Goal: Task Accomplishment & Management: Manage account settings

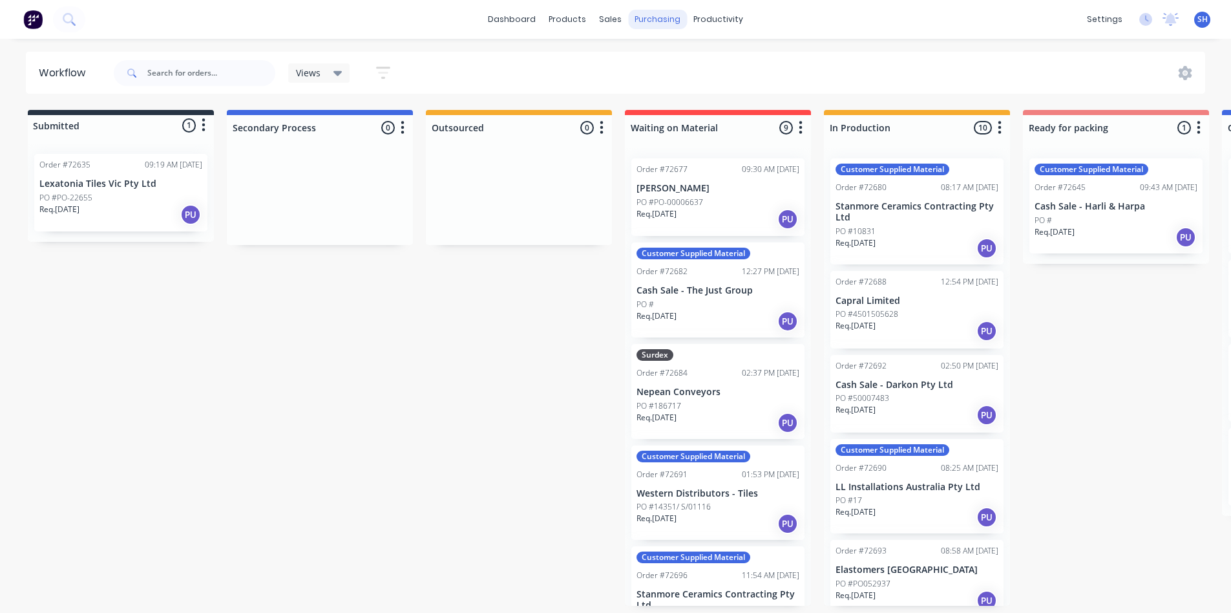
scroll to position [0, 752]
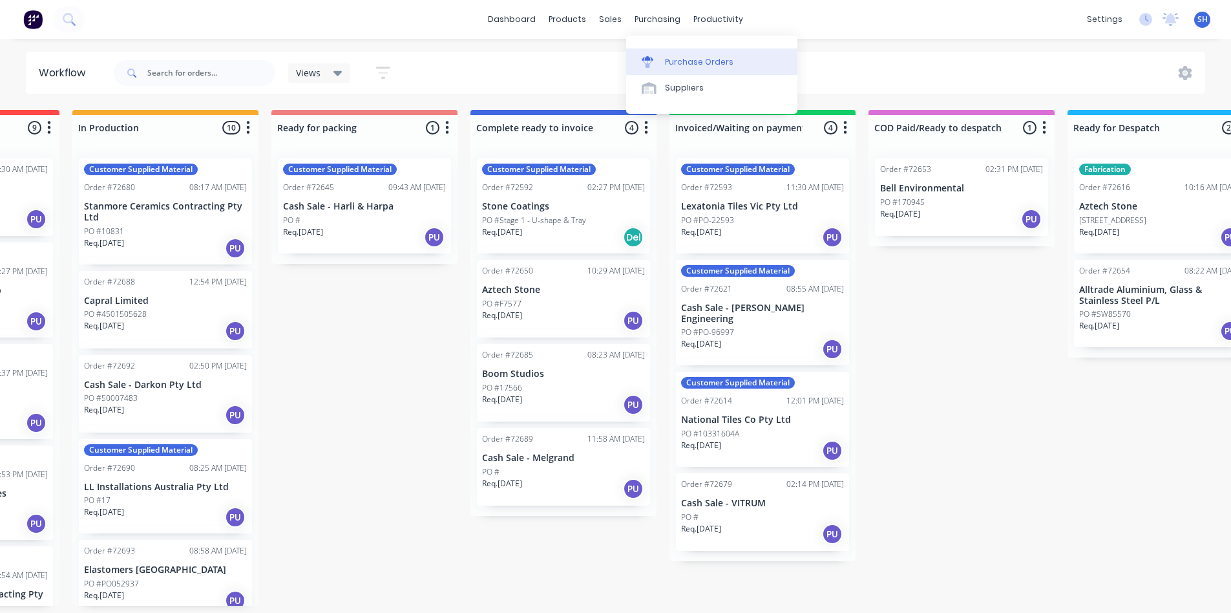
click at [694, 63] on div "Purchase Orders" at bounding box center [699, 62] width 69 height 12
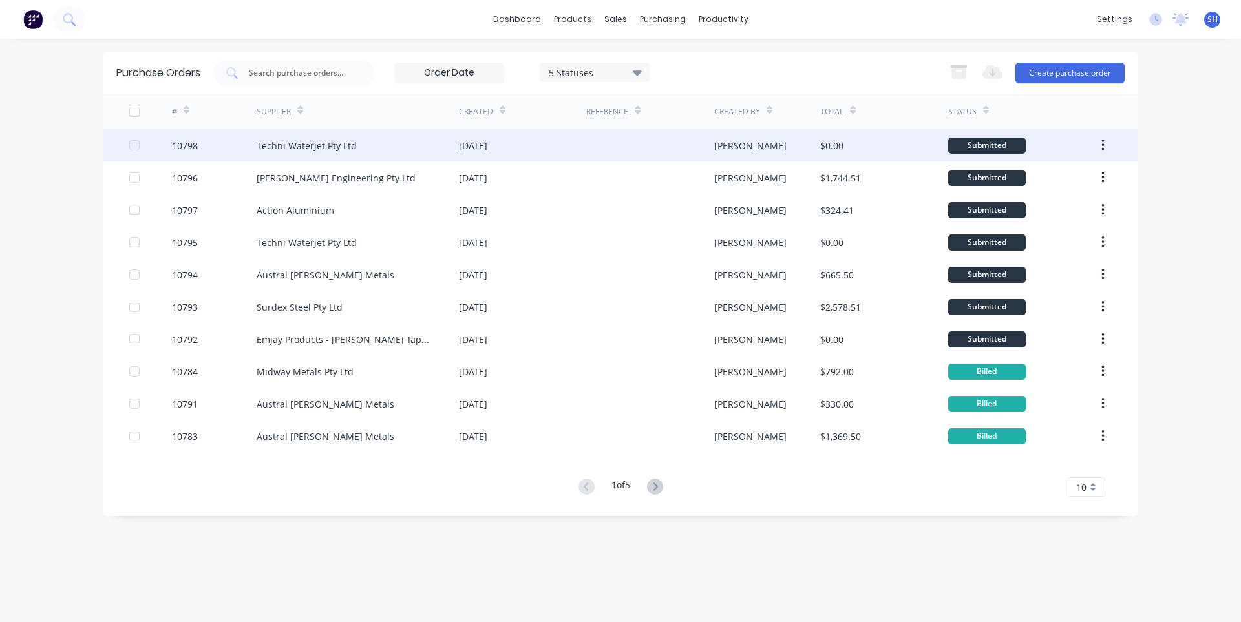
click at [394, 152] on div "Techni Waterjet Pty Ltd" at bounding box center [358, 145] width 202 height 32
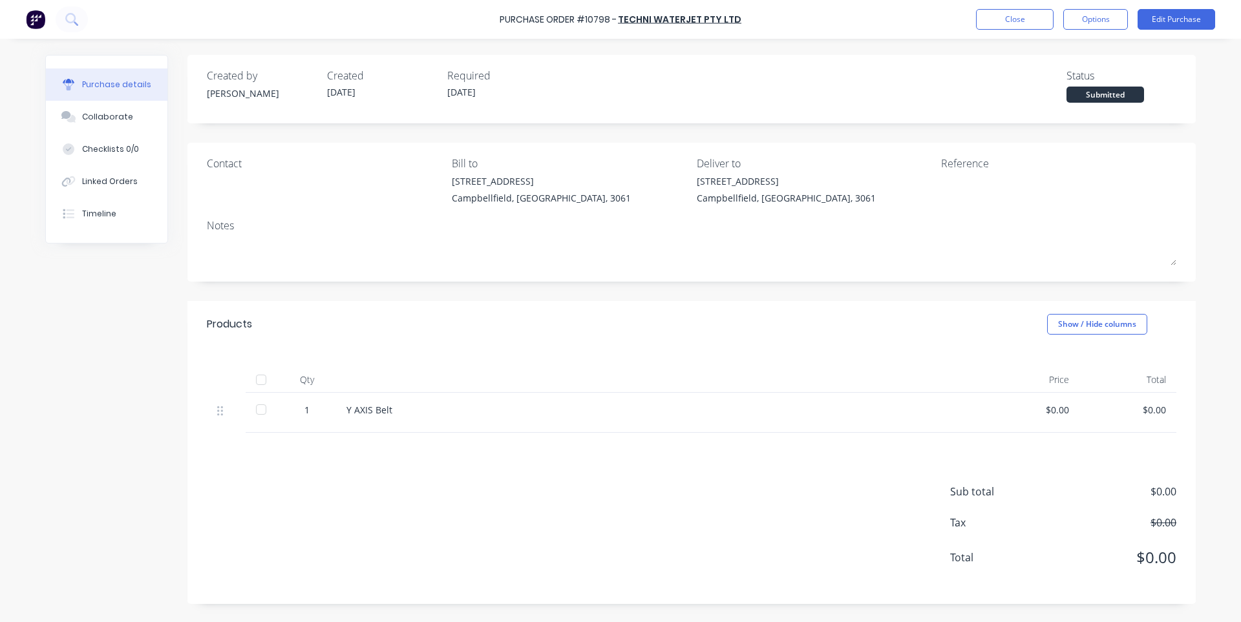
click at [483, 405] on div "Y AXIS Belt" at bounding box center [659, 410] width 626 height 14
click at [483, 409] on div "Y AXIS Belt" at bounding box center [659, 410] width 626 height 14
click at [484, 415] on div "Y AXIS Belt" at bounding box center [659, 410] width 626 height 14
click at [1182, 27] on button "Edit Purchase" at bounding box center [1177, 19] width 78 height 21
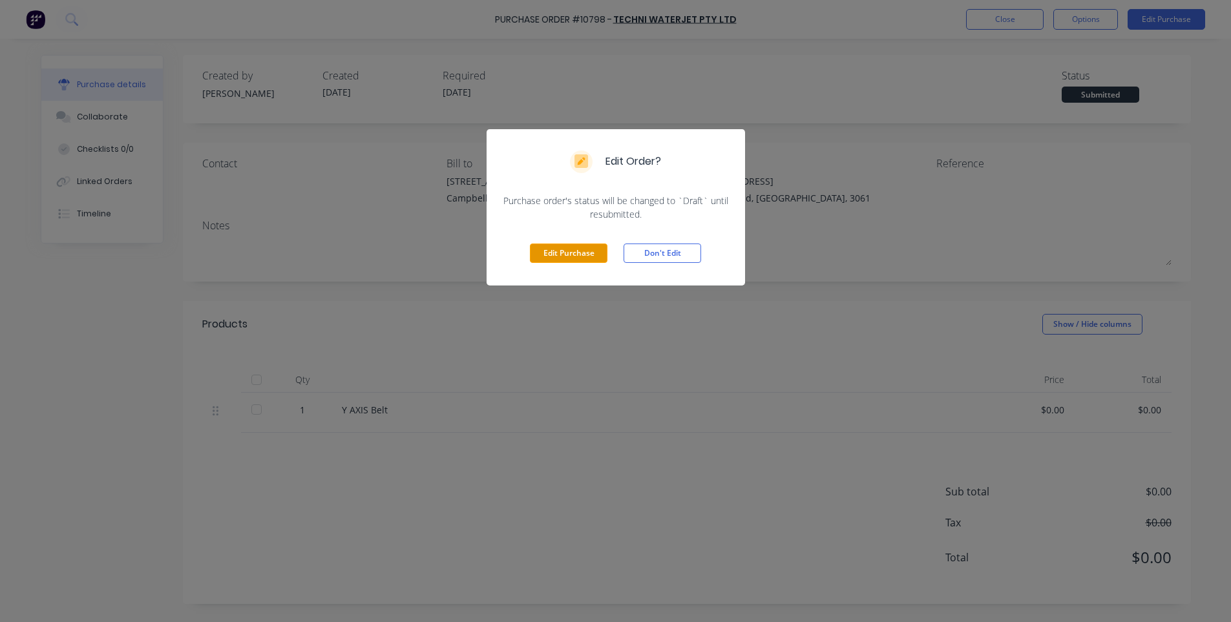
click at [556, 254] on button "Edit Purchase" at bounding box center [569, 253] width 78 height 19
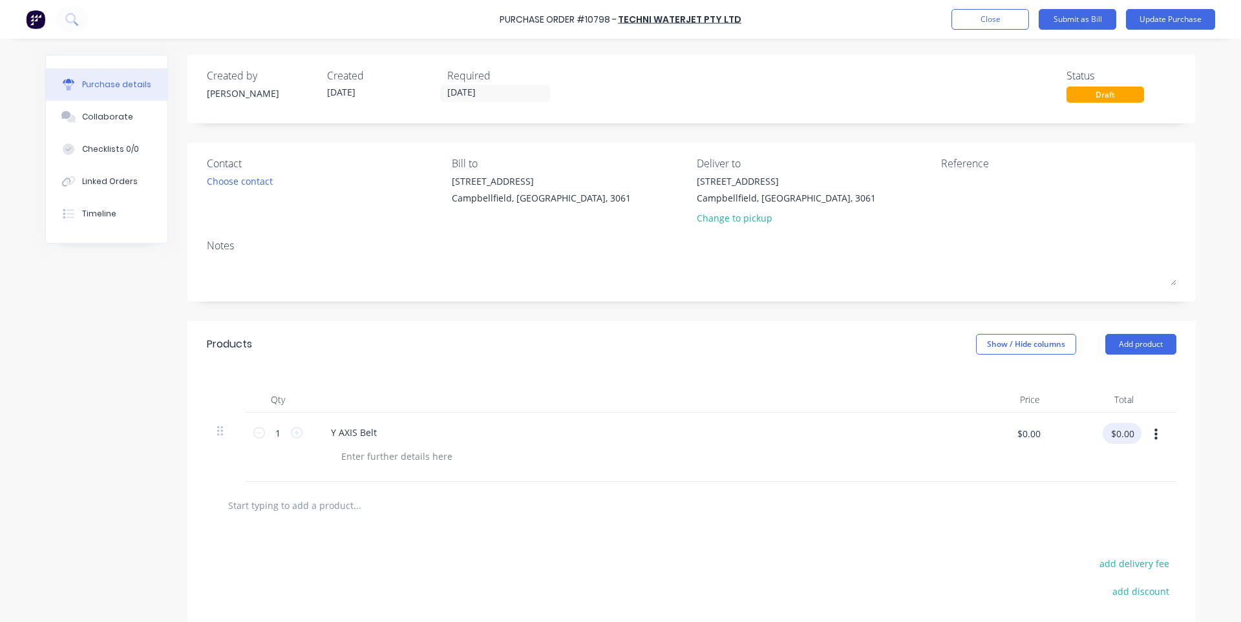
click at [1109, 434] on input "$0.00" at bounding box center [1122, 433] width 39 height 21
type input "1044.89"
type input "$1,044.89"
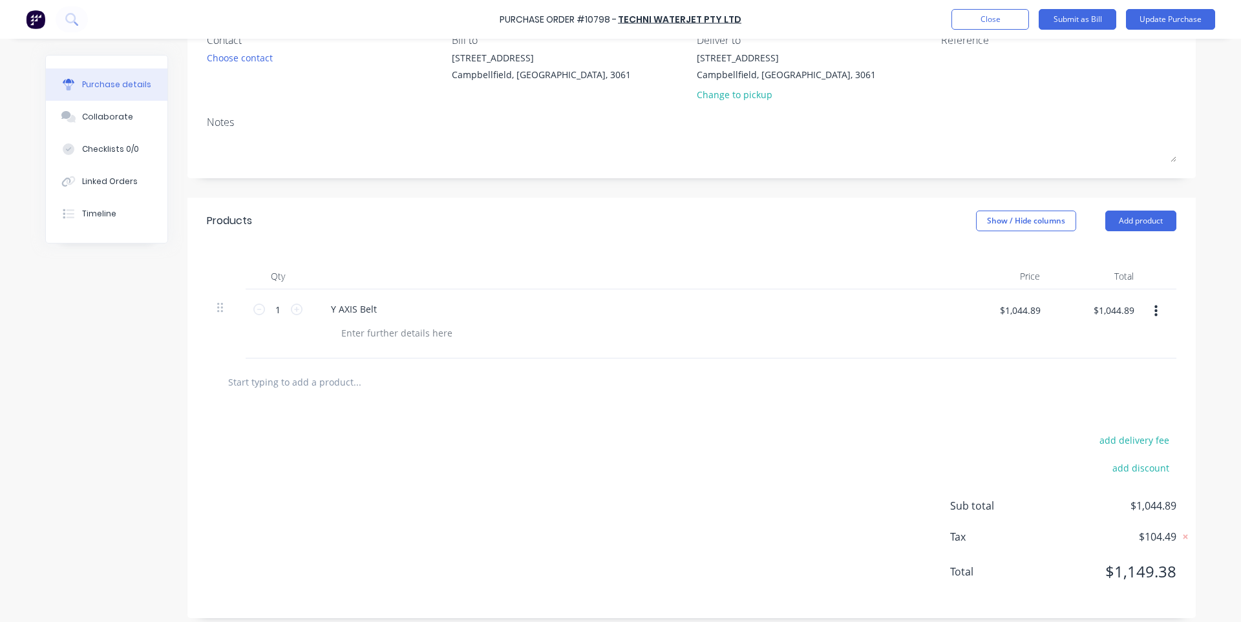
scroll to position [133, 0]
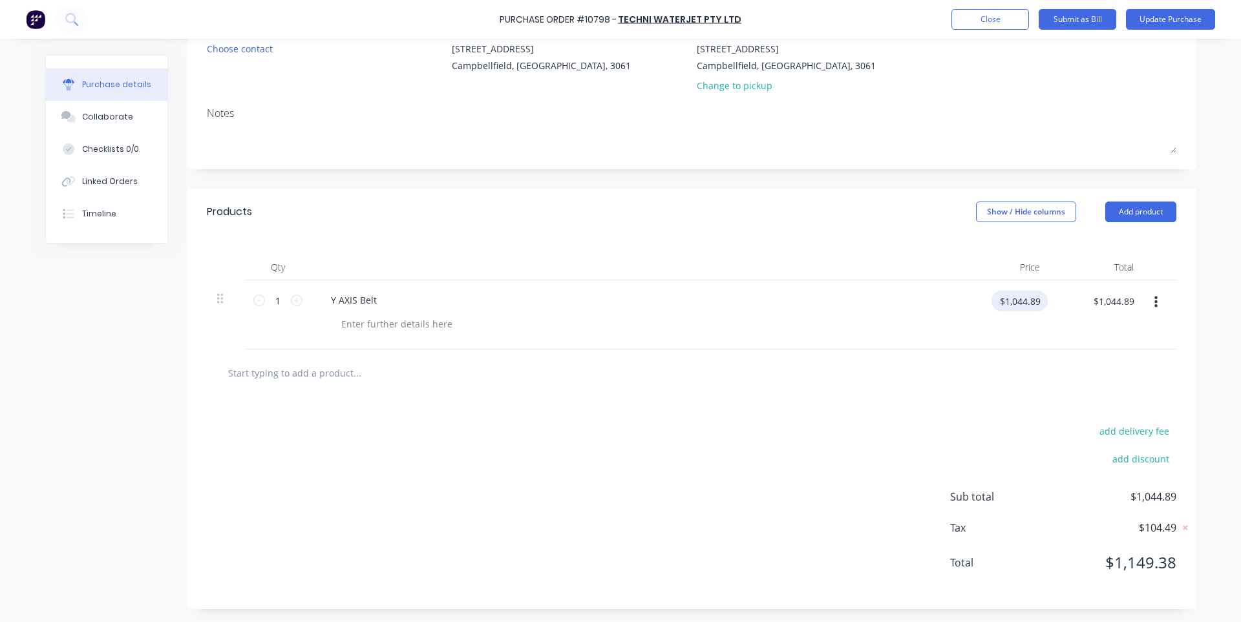
click at [1026, 299] on input "$1,044.89" at bounding box center [1020, 301] width 56 height 21
type input "$949.90"
type input "$1,044.89"
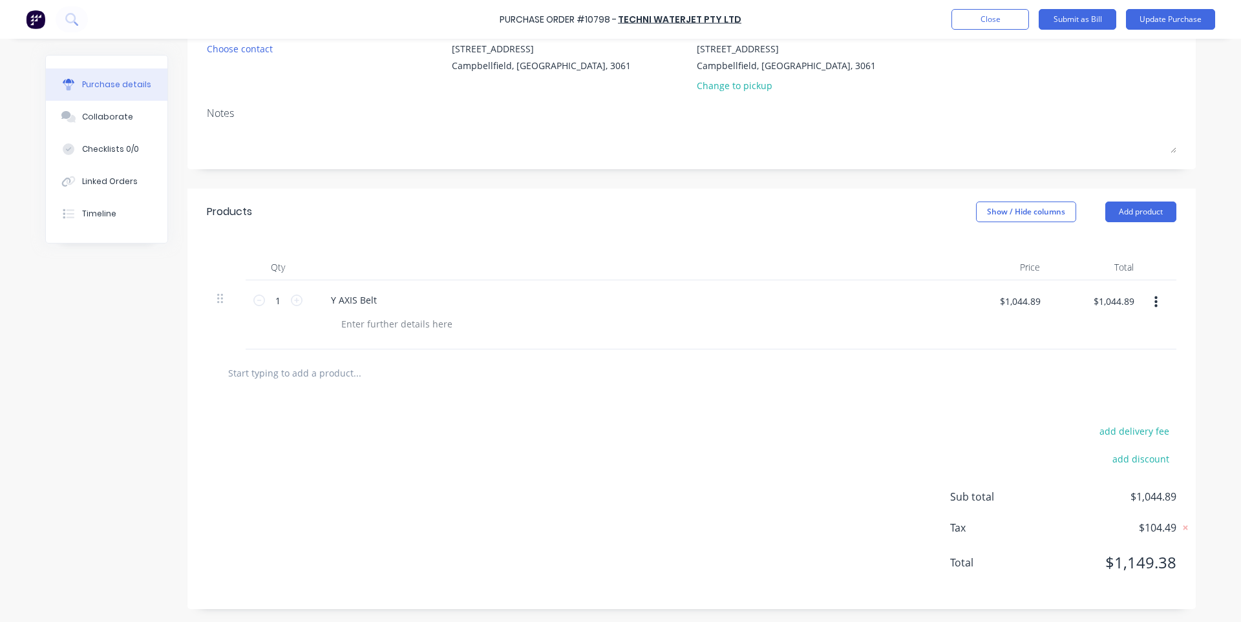
click at [728, 541] on div "add delivery fee add discount Sub total $1,044.89 Tax $104.49 Total $1,149.38" at bounding box center [691, 503] width 1008 height 213
click at [1023, 297] on input "$1,044.89" at bounding box center [1020, 301] width 56 height 21
type input "$949.90"
click at [1107, 308] on input "$949.90" at bounding box center [1113, 301] width 56 height 21
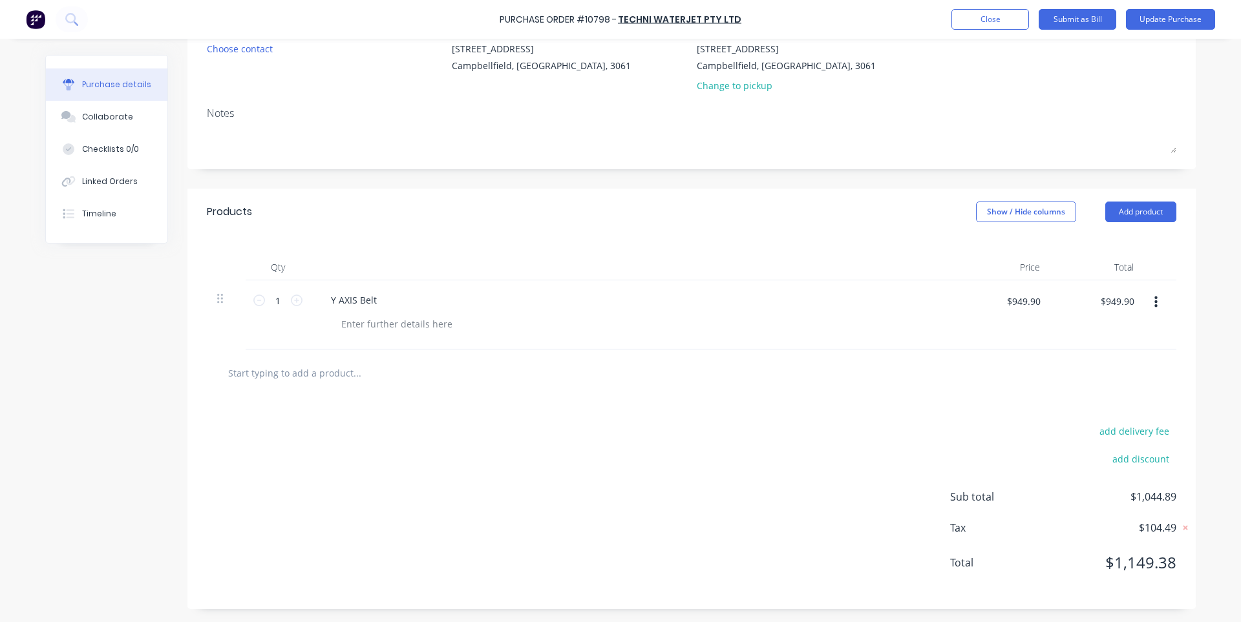
type input "$1,044.89"
click at [1103, 335] on div "$1,044.89 $1,044.89" at bounding box center [1097, 315] width 94 height 69
click at [1106, 306] on input "$1,044.89" at bounding box center [1113, 301] width 56 height 21
type input "949.90"
type input "$949.90"
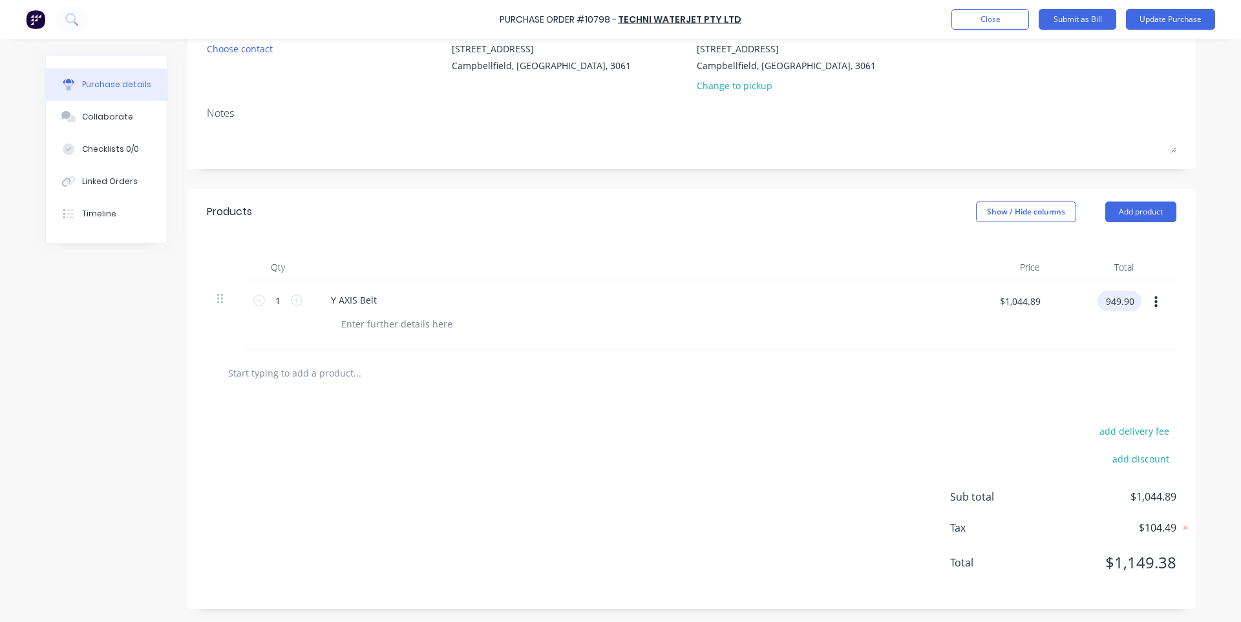
type input "$949.90"
click at [929, 430] on div "add delivery fee add discount Sub total $949.90 Tax $94.99 Total $1,044.89" at bounding box center [691, 503] width 1008 height 213
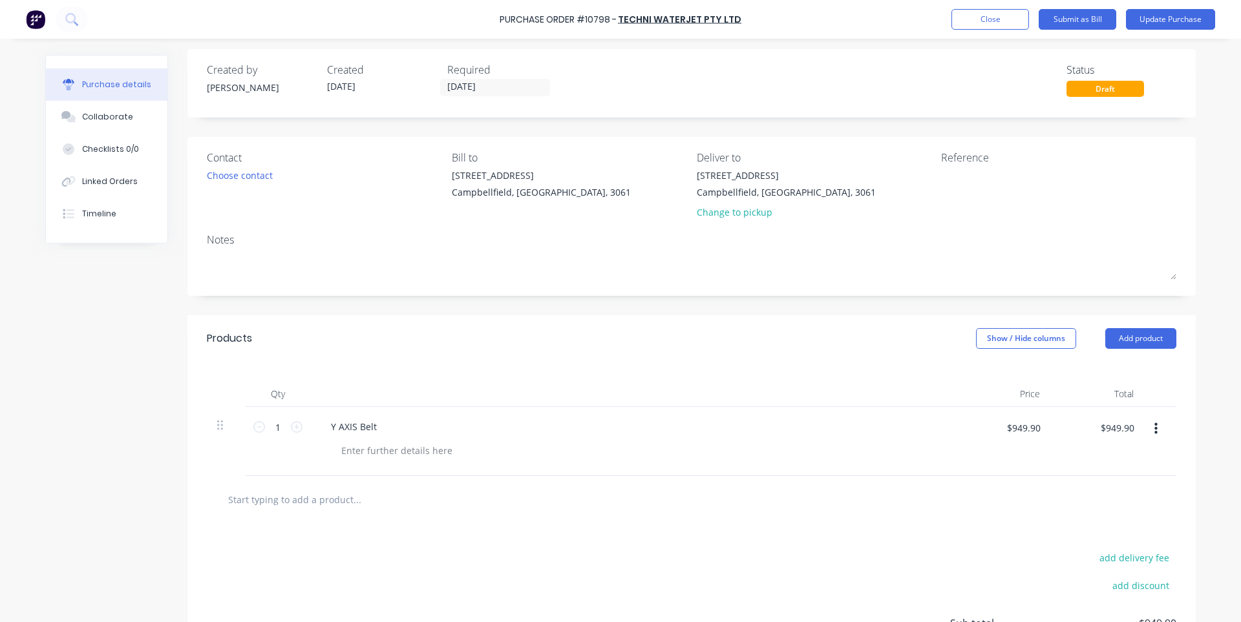
scroll to position [3, 0]
click at [1181, 20] on button "Update Purchase" at bounding box center [1170, 19] width 89 height 21
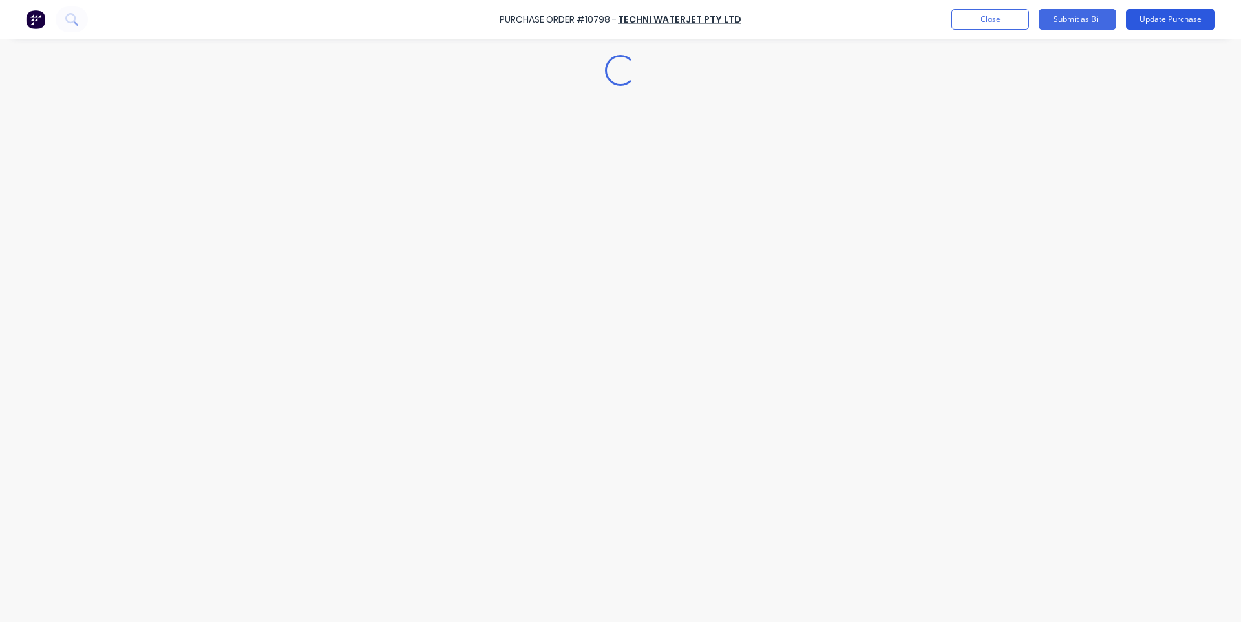
scroll to position [0, 0]
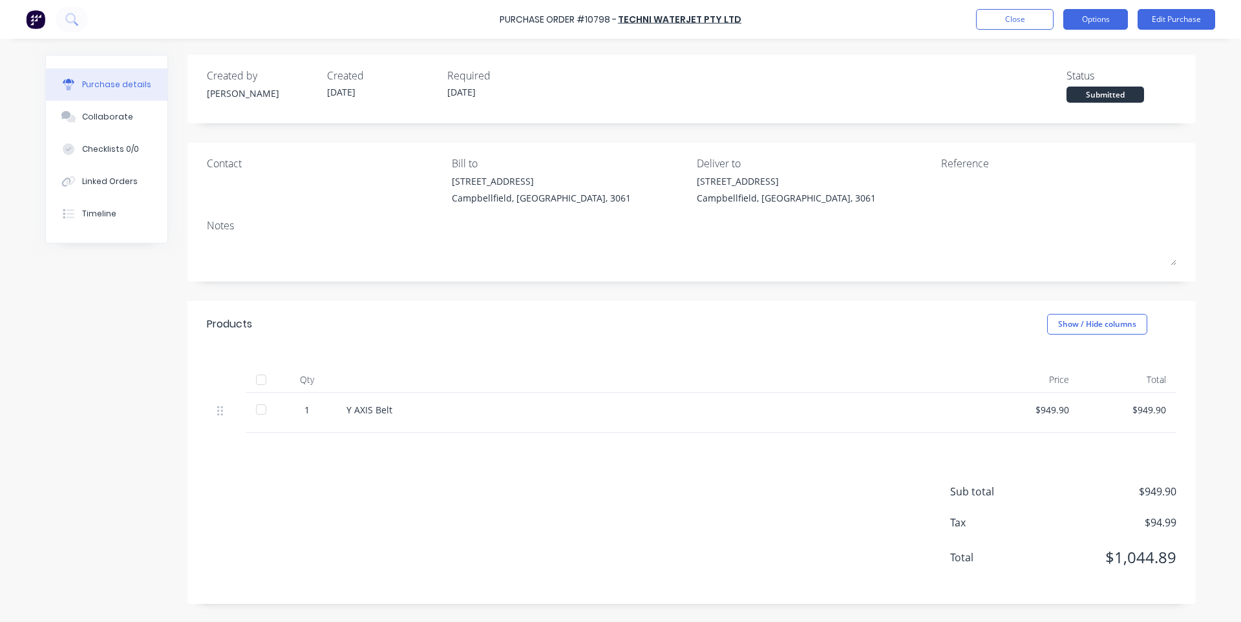
click at [1090, 19] on button "Options" at bounding box center [1095, 19] width 65 height 21
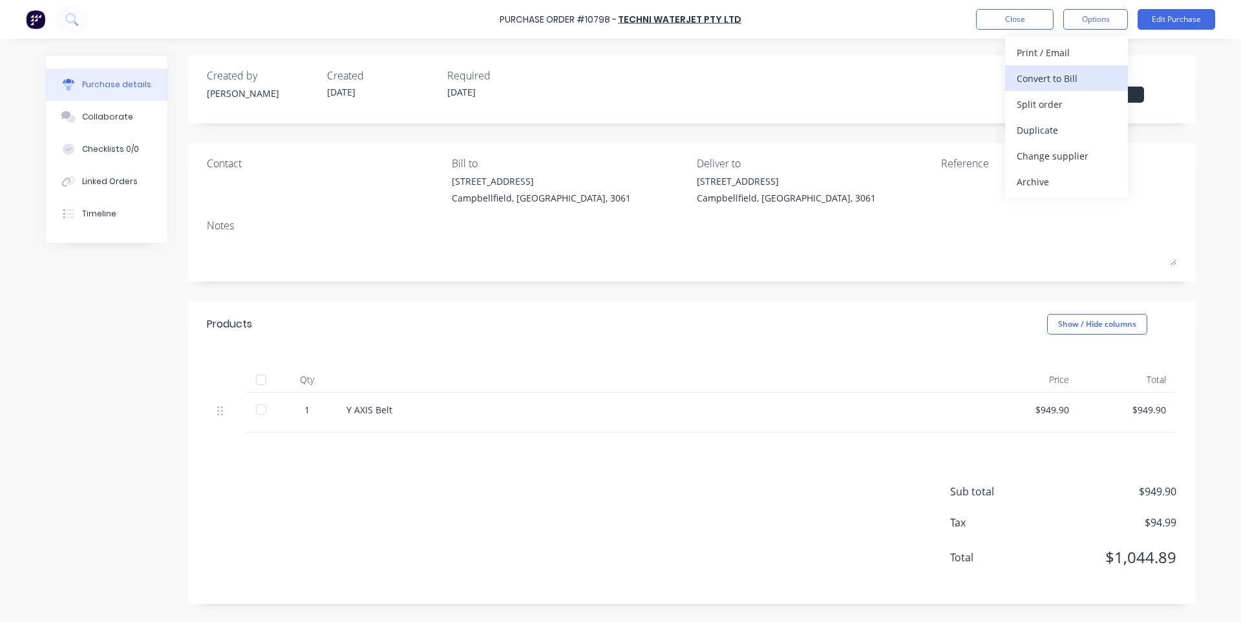
click at [1064, 73] on div "Convert to Bill" at bounding box center [1067, 78] width 100 height 19
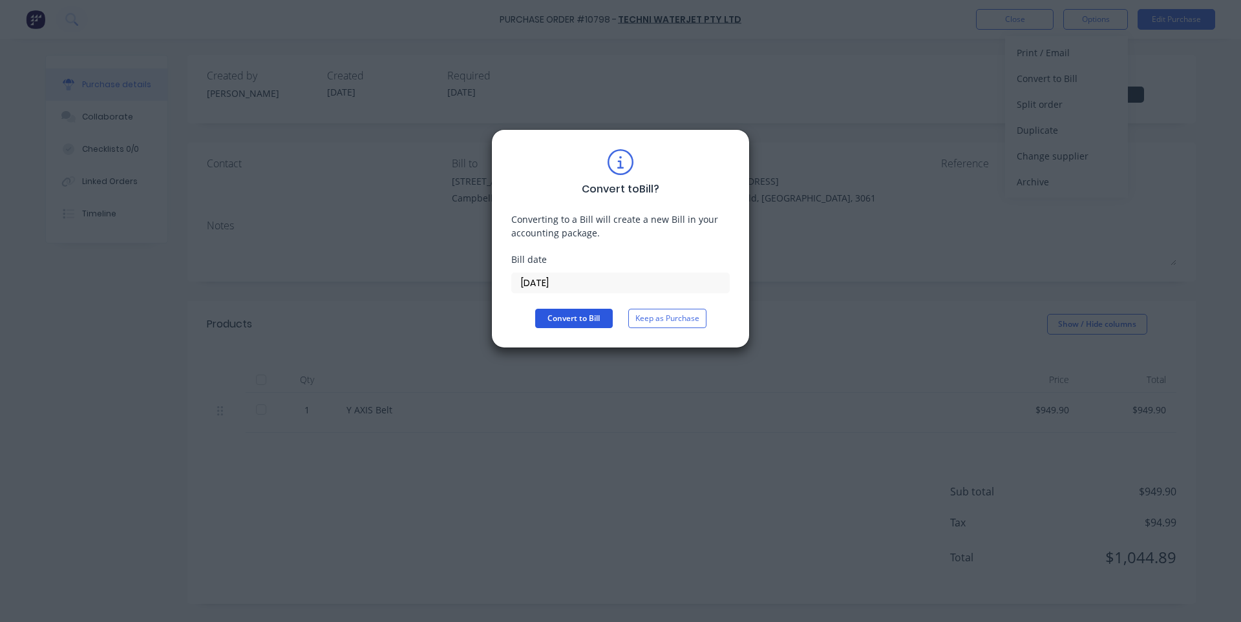
click at [580, 324] on button "Convert to Bill" at bounding box center [574, 318] width 78 height 19
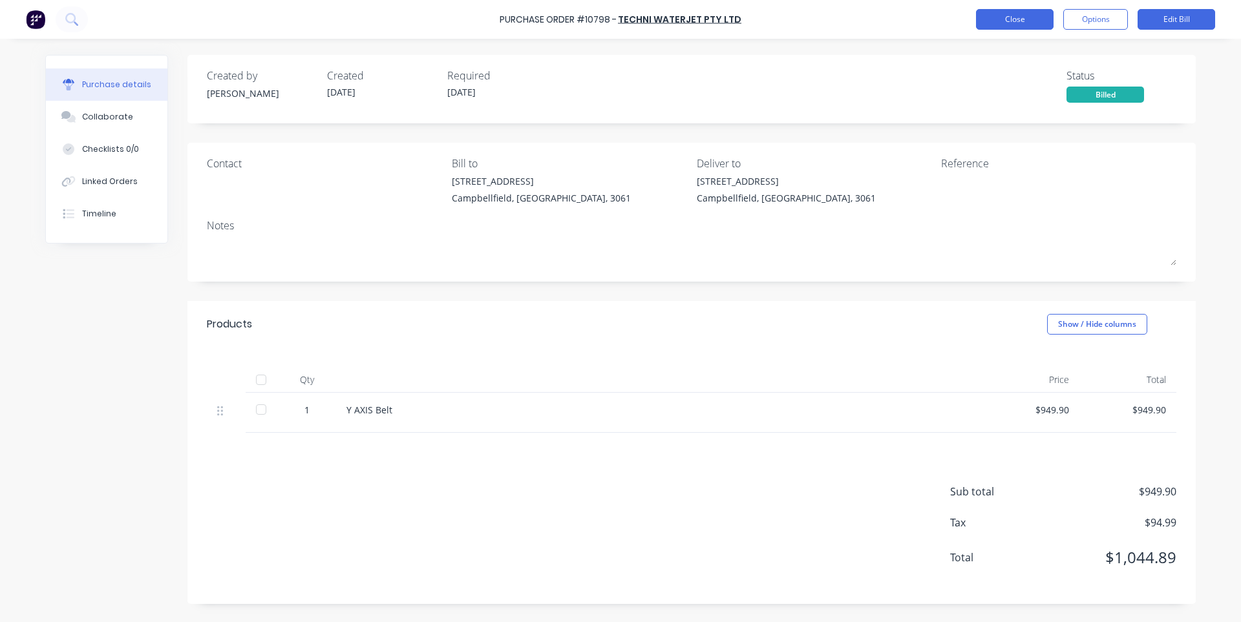
click at [1001, 12] on button "Close" at bounding box center [1015, 19] width 78 height 21
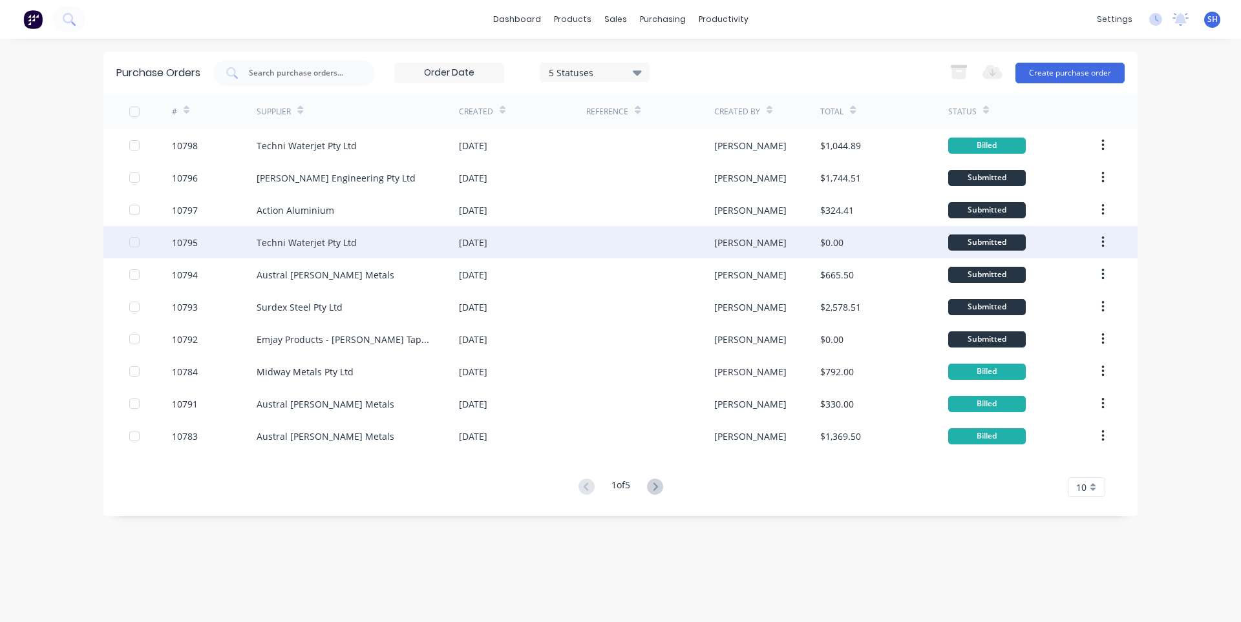
click at [377, 239] on div "Techni Waterjet Pty Ltd" at bounding box center [358, 242] width 202 height 32
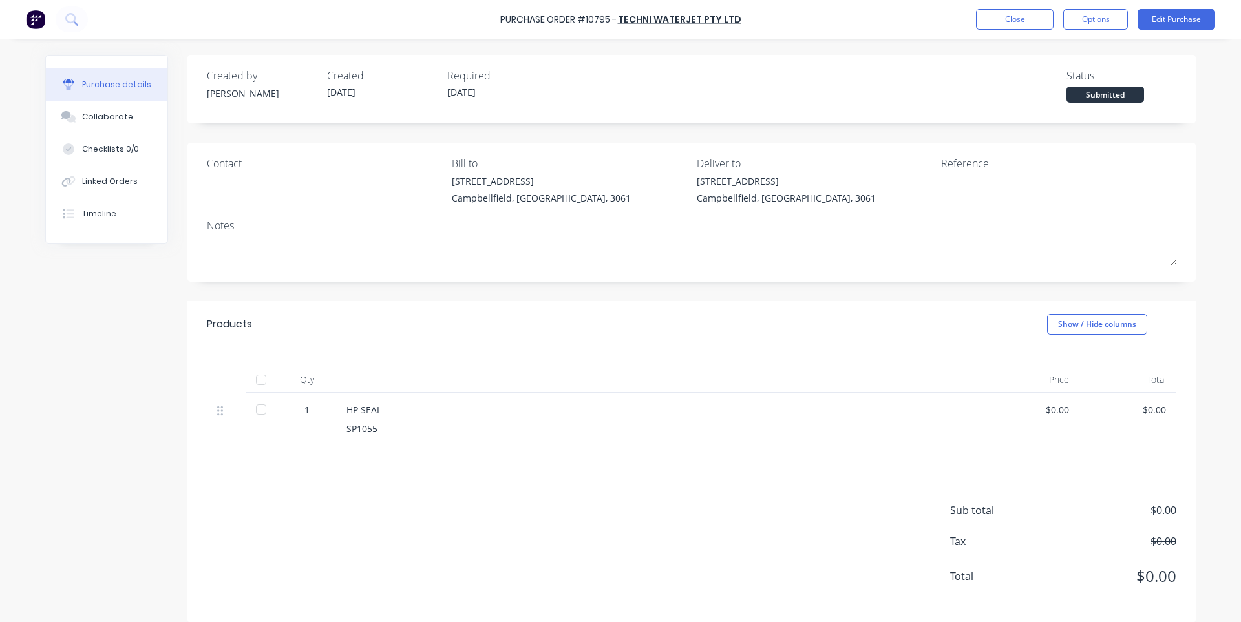
click at [1054, 407] on div "$0.00" at bounding box center [1031, 410] width 76 height 14
click at [1054, 411] on div "$0.00" at bounding box center [1031, 410] width 76 height 14
click at [1185, 14] on button "Edit Purchase" at bounding box center [1177, 19] width 78 height 21
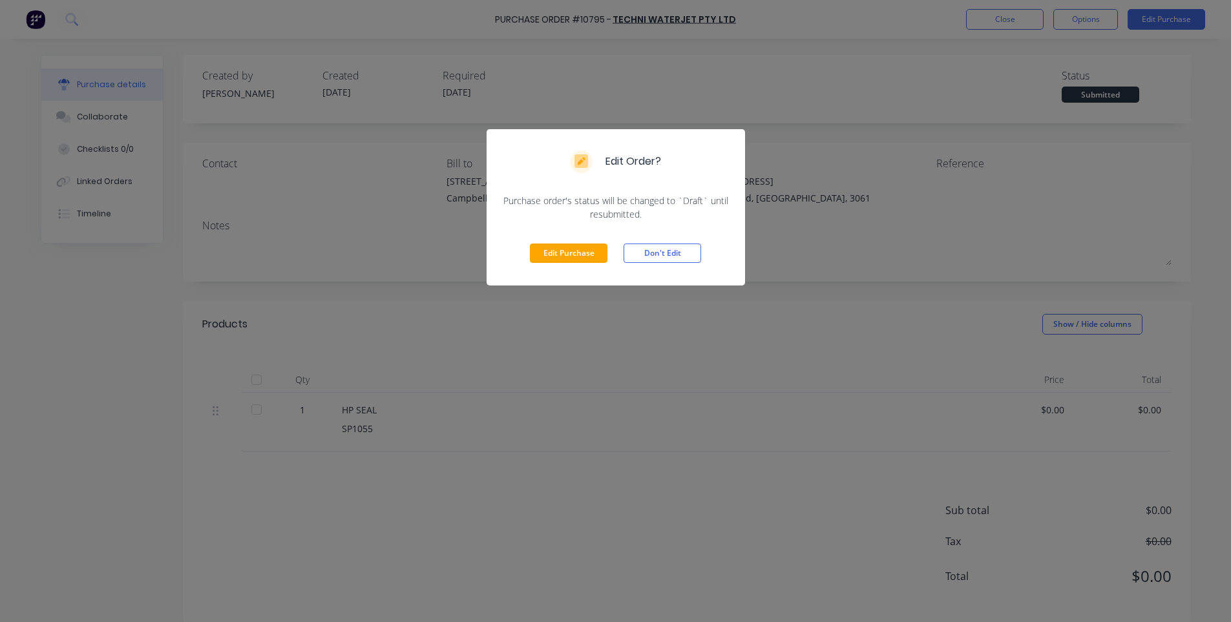
click at [535, 263] on div "Edit Purchase Don't Edit" at bounding box center [616, 253] width 259 height 65
click at [550, 256] on button "Edit Purchase" at bounding box center [569, 253] width 78 height 19
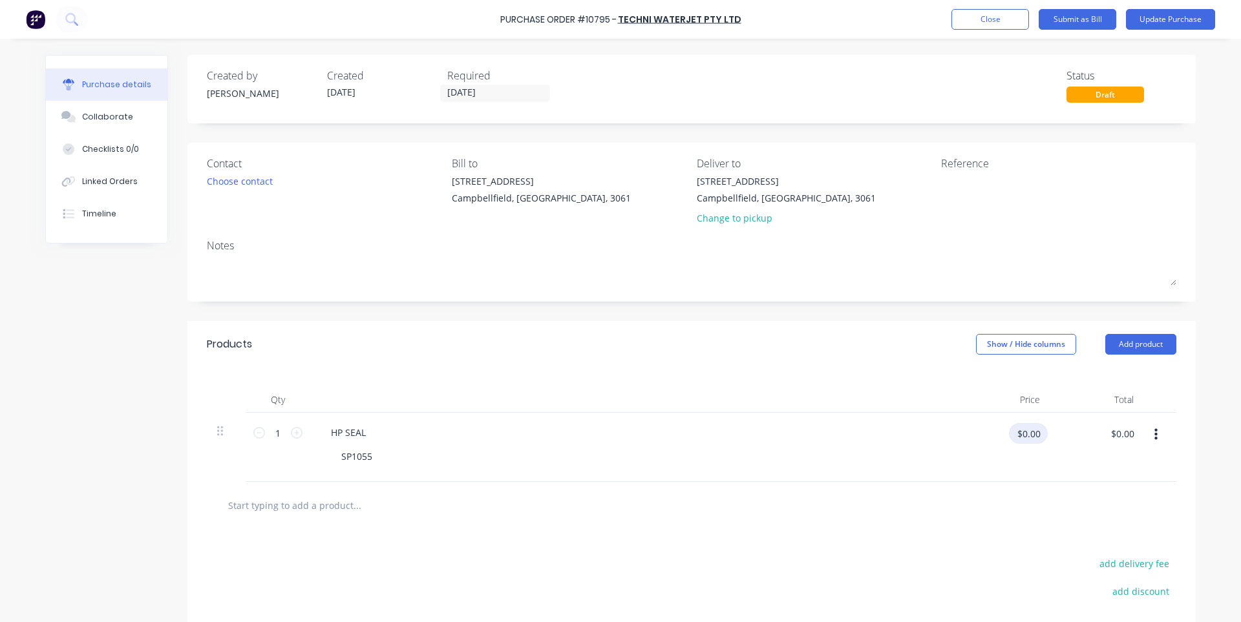
click at [1024, 434] on input "$0.00" at bounding box center [1028, 433] width 39 height 21
type input "$171.50"
click at [1164, 25] on button "Update Purchase" at bounding box center [1170, 19] width 89 height 21
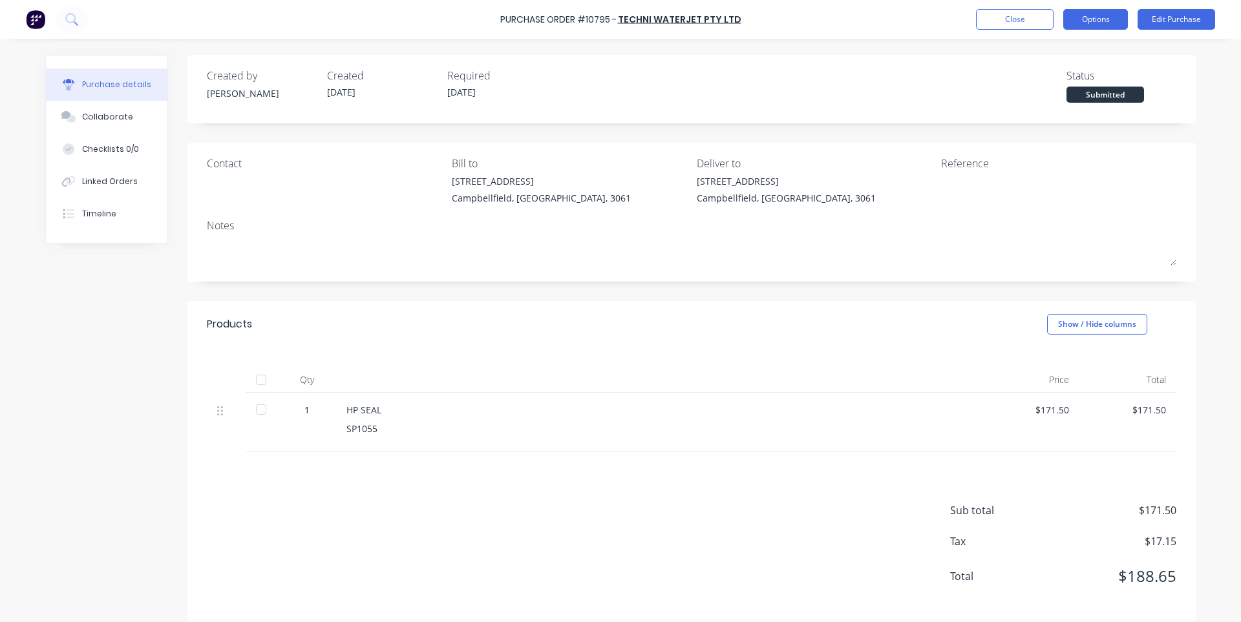
click at [1079, 17] on button "Options" at bounding box center [1095, 19] width 65 height 21
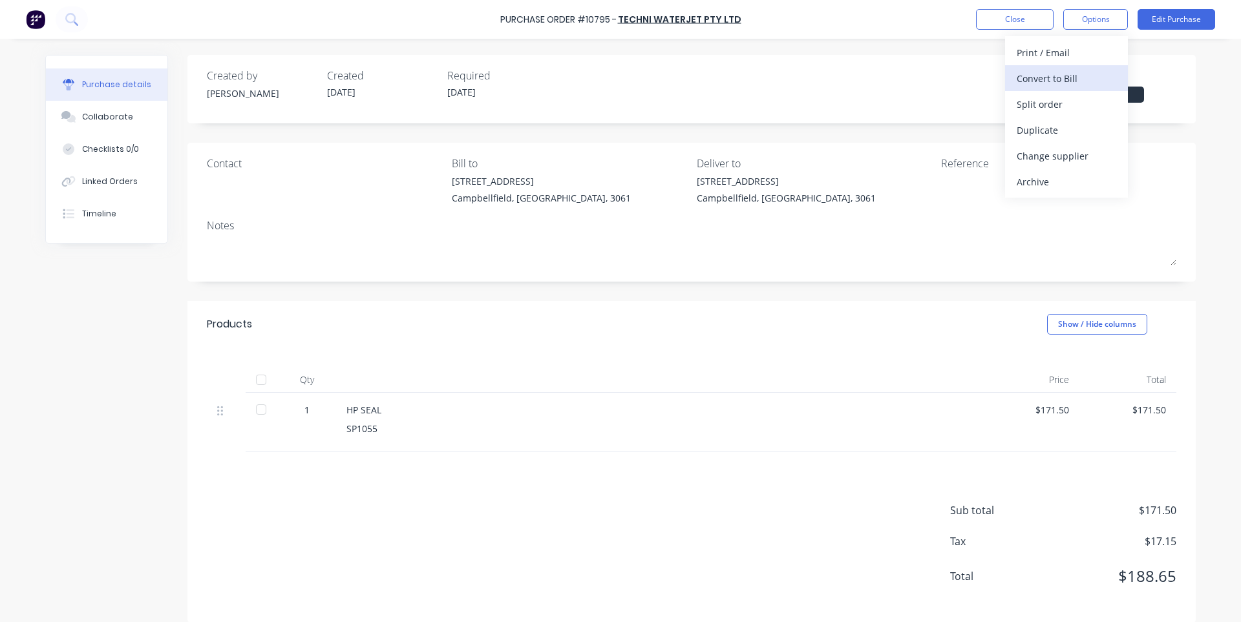
click at [1044, 76] on div "Convert to Bill" at bounding box center [1067, 78] width 100 height 19
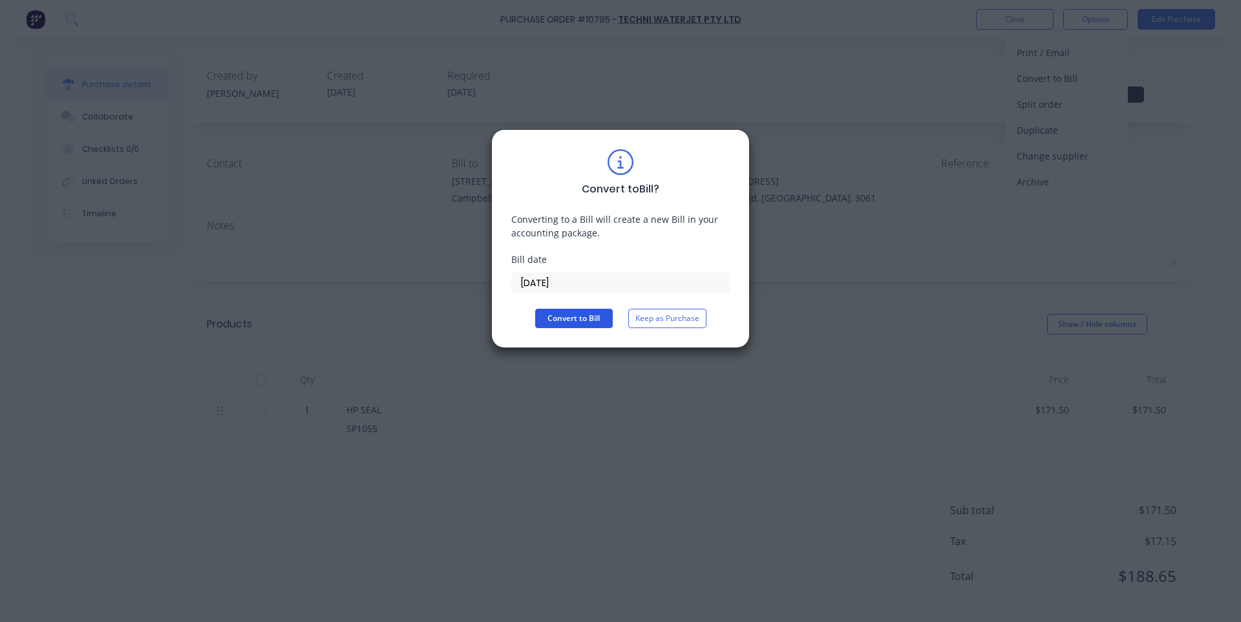
click at [592, 319] on button "Convert to Bill" at bounding box center [574, 318] width 78 height 19
